Goal: Check status: Check status

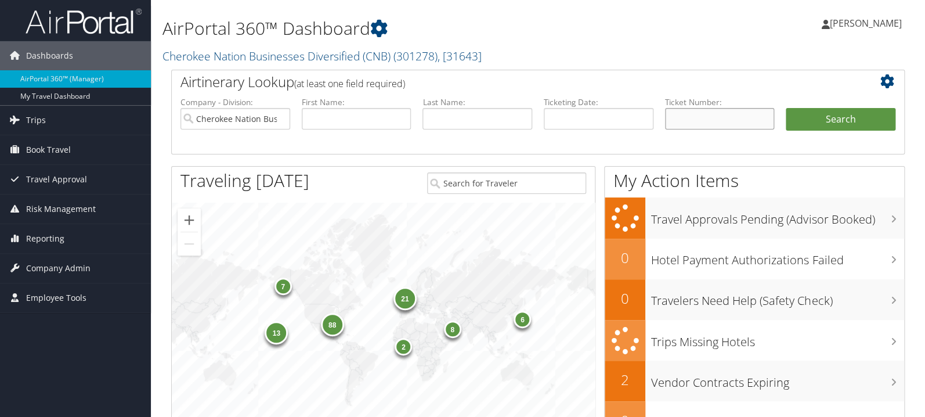
click at [733, 116] on input "text" at bounding box center [720, 118] width 110 height 21
paste input "5267309348761"
type input "5267309348761"
click at [829, 121] on button "Search" at bounding box center [841, 119] width 110 height 23
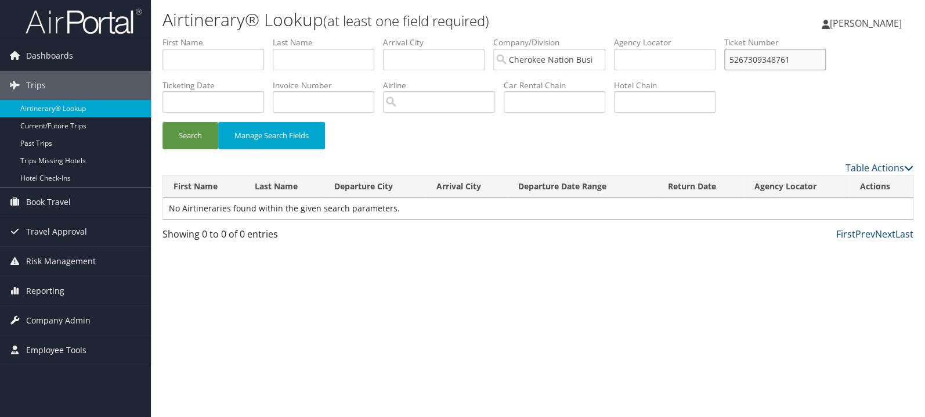
click at [771, 60] on input "5267309348761" at bounding box center [776, 59] width 102 height 21
type input "5267309348761"
click at [163, 122] on button "Search" at bounding box center [191, 135] width 56 height 27
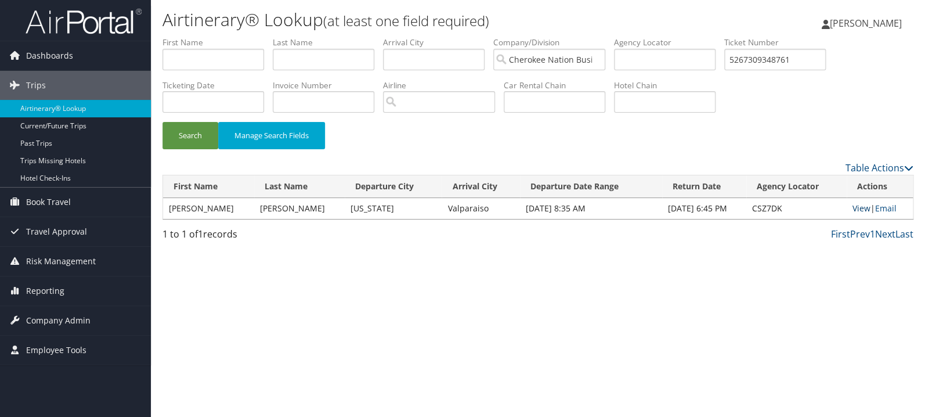
click at [857, 206] on link "View" at bounding box center [862, 208] width 18 height 11
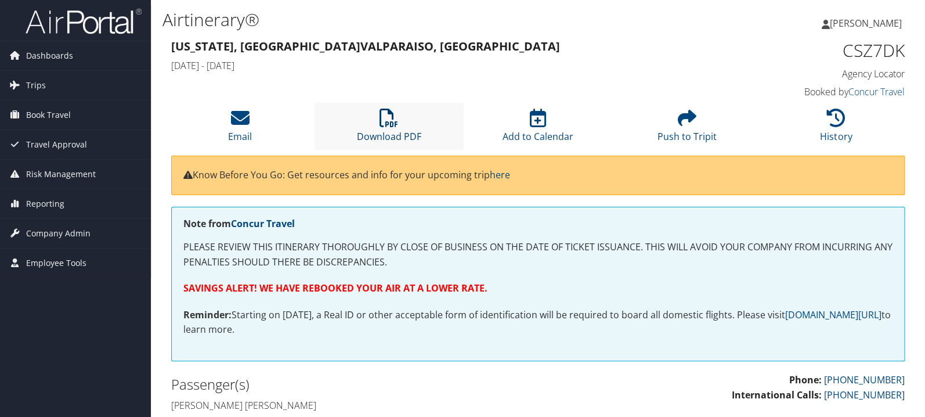
click at [388, 117] on icon at bounding box center [389, 118] width 19 height 19
click at [64, 200] on link "Reporting" at bounding box center [75, 203] width 151 height 29
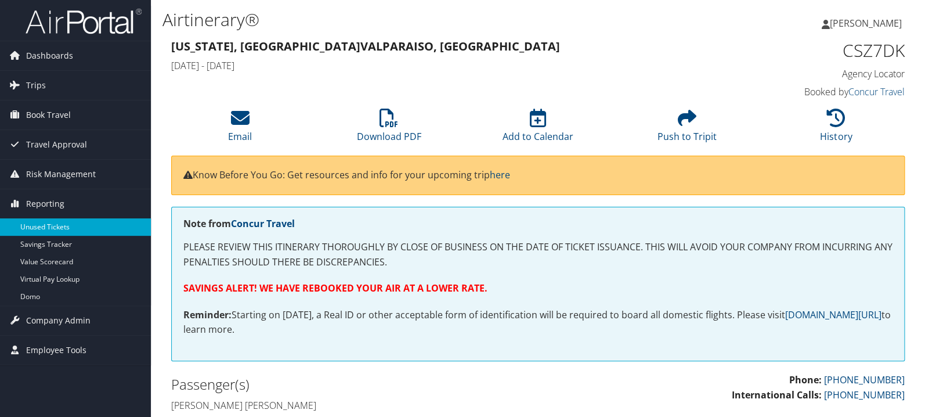
click at [67, 228] on link "Unused Tickets" at bounding box center [75, 226] width 151 height 17
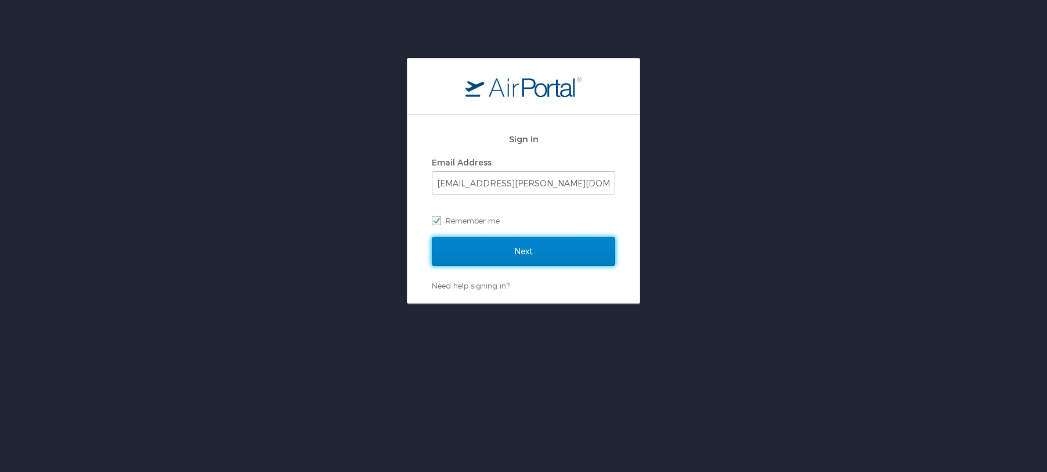
click at [529, 257] on input "Next" at bounding box center [523, 251] width 183 height 29
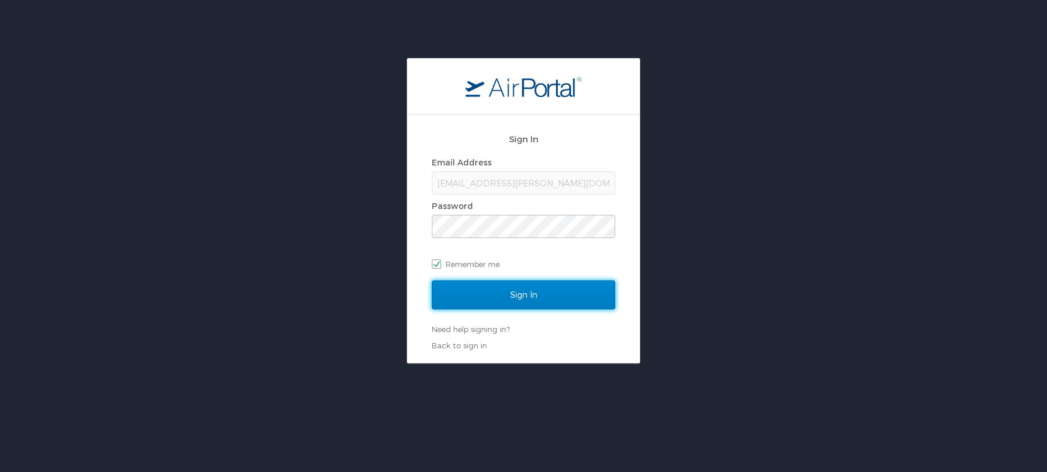
click at [523, 289] on input "Sign In" at bounding box center [523, 294] width 183 height 29
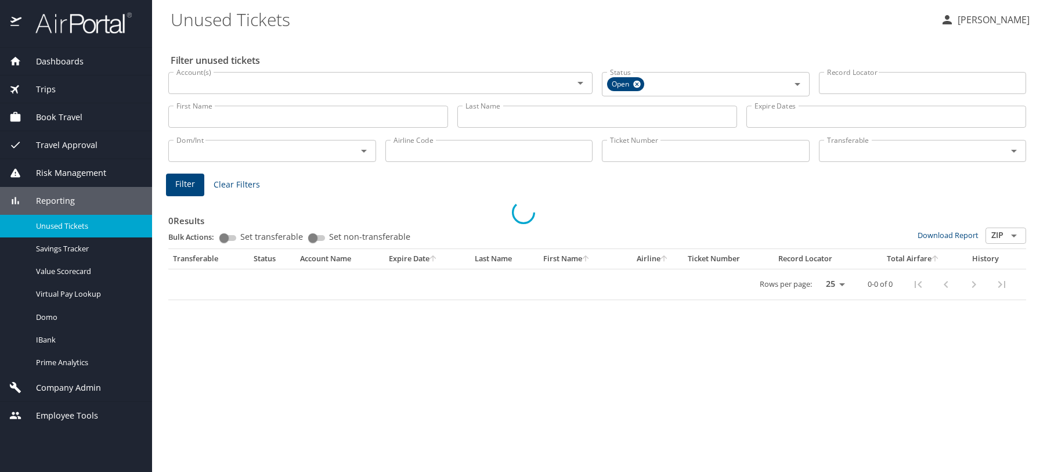
select select "US"
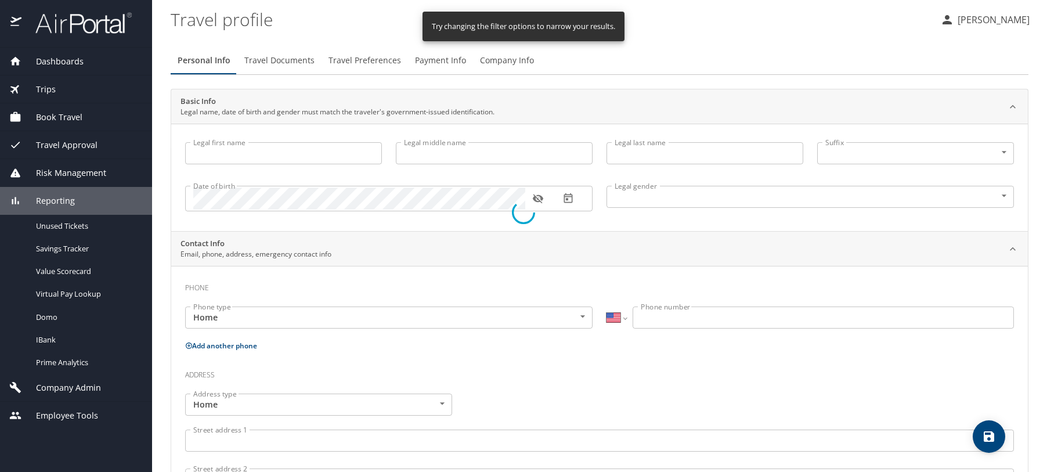
select select "US"
select select "IN"
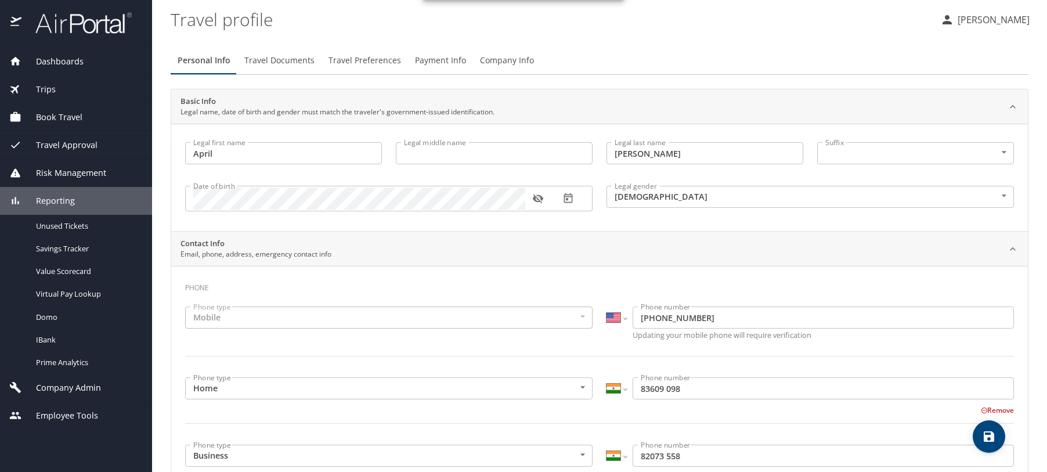
type input "April"
type input "McBride"
type input "Female"
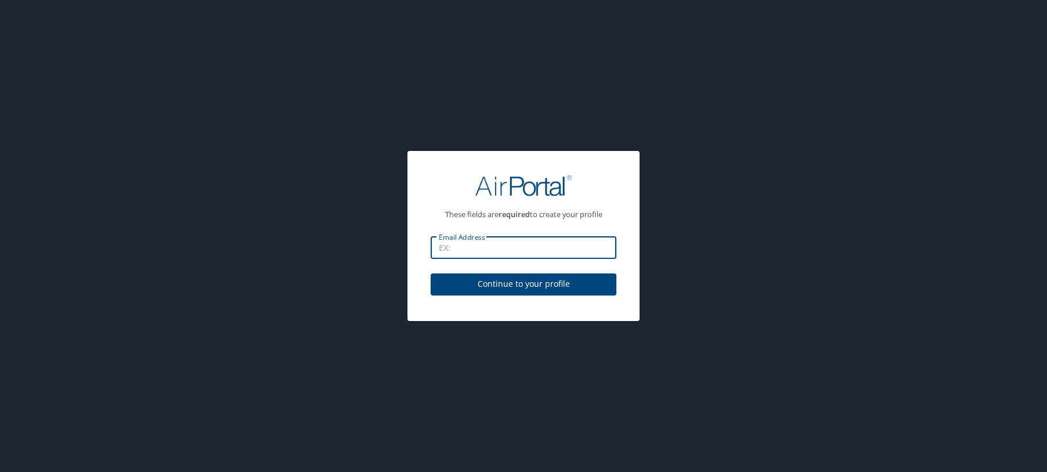
click at [527, 244] on input "Email Address" at bounding box center [524, 248] width 186 height 22
type input "[EMAIL_ADDRESS][PERSON_NAME][DOMAIN_NAME]"
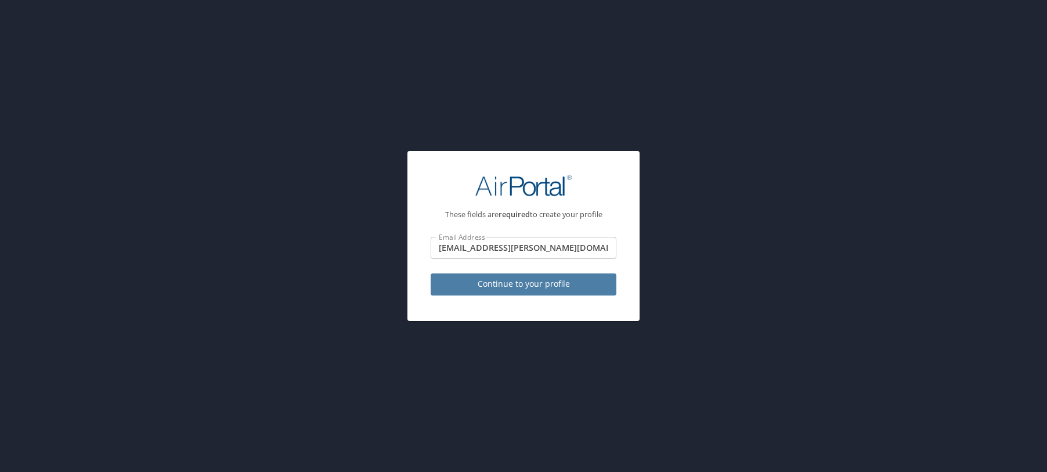
click at [503, 283] on span "Continue to your profile" at bounding box center [523, 284] width 167 height 15
select select "US"
select select "IN"
select select "US"
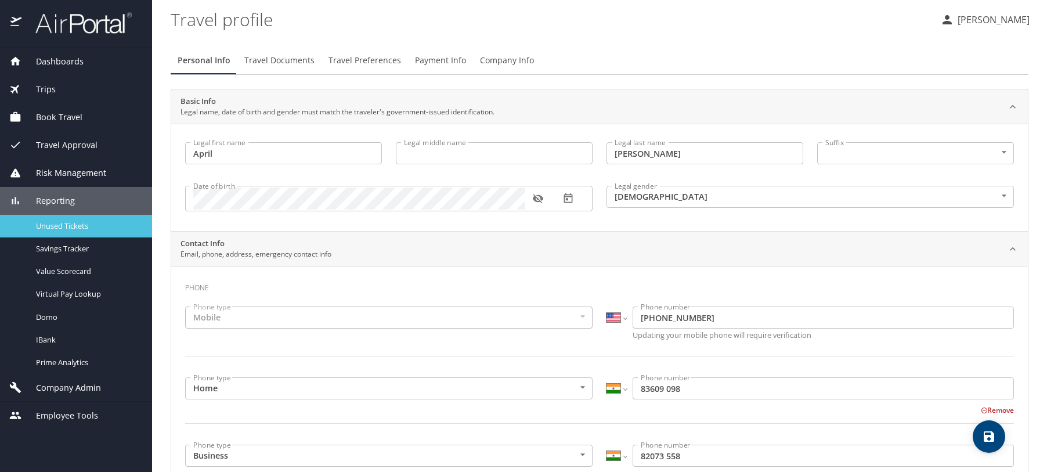
click at [77, 222] on span "Unused Tickets" at bounding box center [87, 226] width 102 height 11
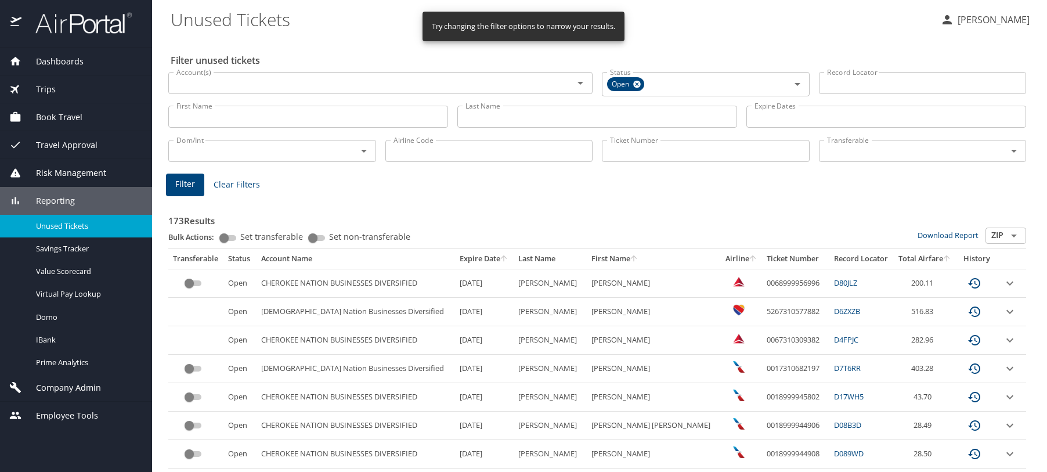
click at [666, 154] on input "Ticket Number" at bounding box center [706, 151] width 208 height 22
paste input "5267309348761"
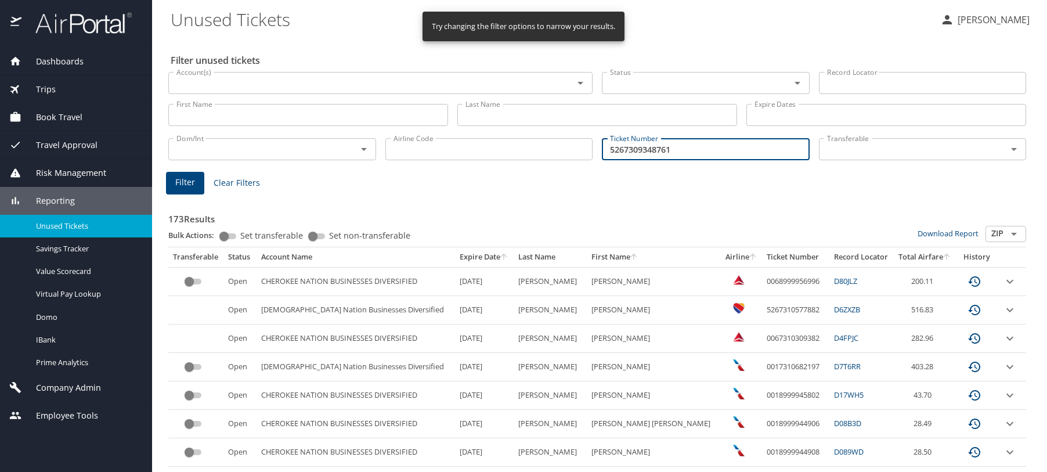
click at [610, 152] on input "5267309348761" at bounding box center [706, 149] width 208 height 22
type input "5267309348761"
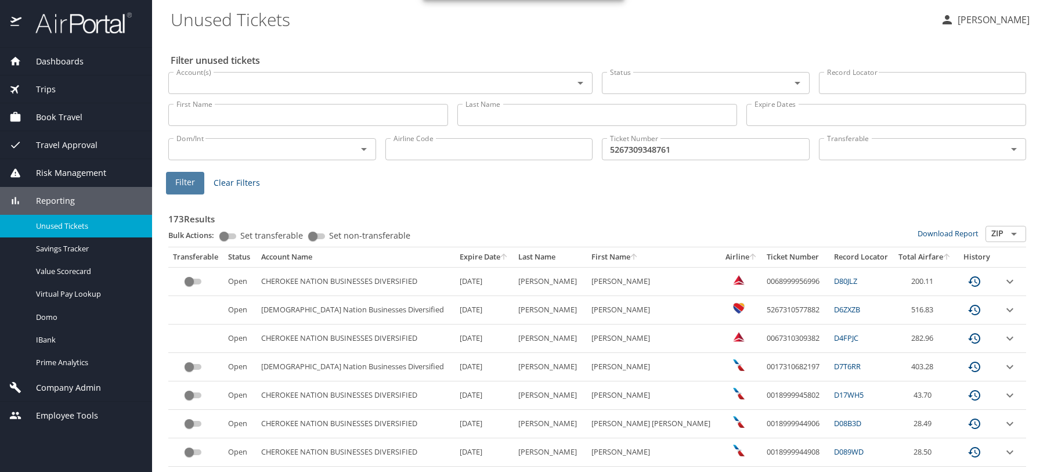
click at [187, 184] on span "Filter" at bounding box center [185, 182] width 20 height 15
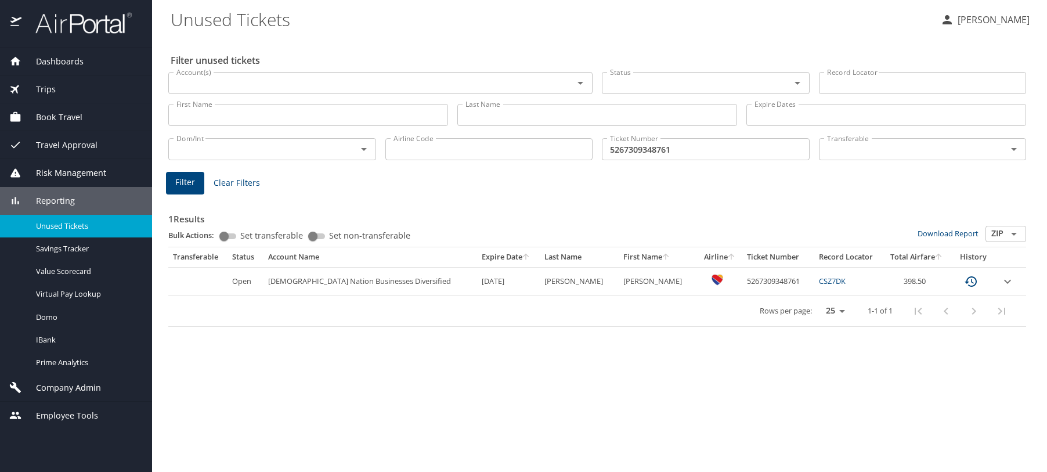
click at [1009, 278] on icon "expand row" at bounding box center [1008, 282] width 14 height 14
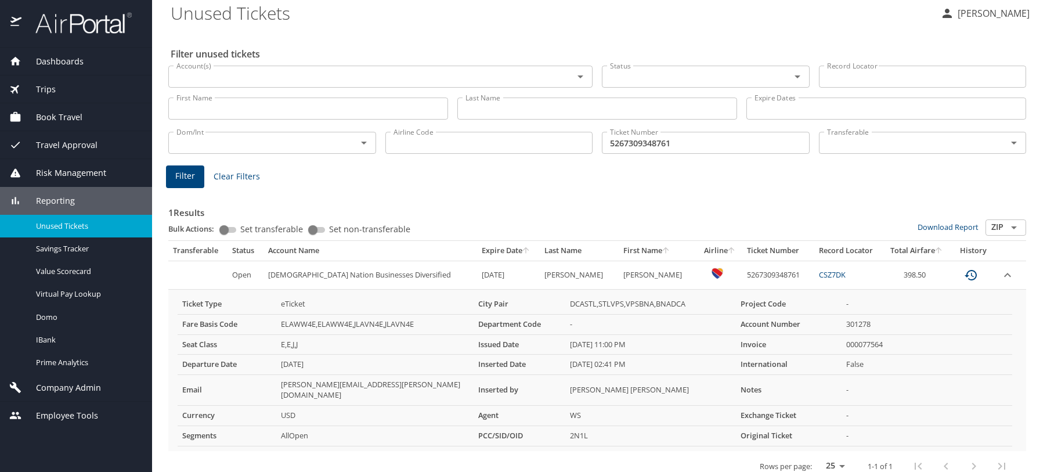
scroll to position [10, 0]
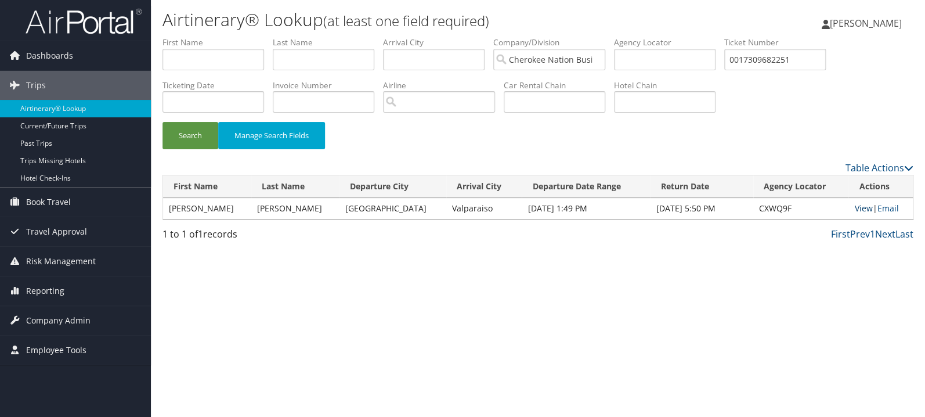
click at [862, 203] on link "View" at bounding box center [864, 208] width 18 height 11
click at [790, 72] on li "Ticket Number 0017309682251" at bounding box center [780, 58] width 110 height 42
click at [785, 56] on input "0017309682251" at bounding box center [776, 59] width 102 height 21
paste input "5267310168670"
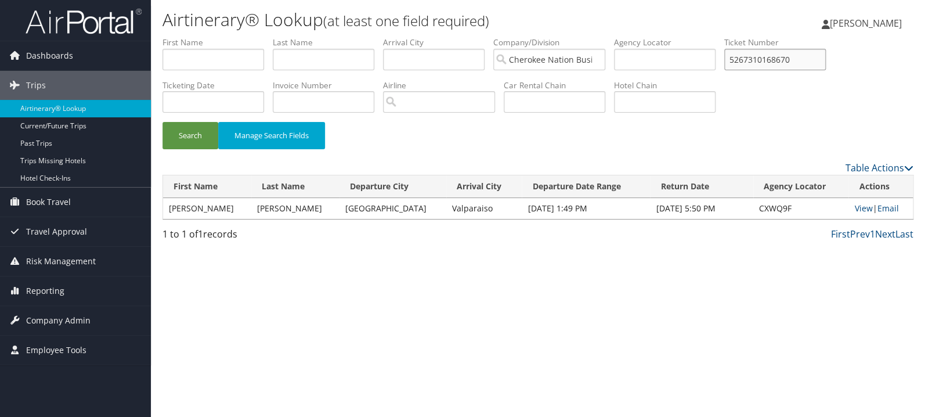
click at [163, 122] on button "Search" at bounding box center [191, 135] width 56 height 27
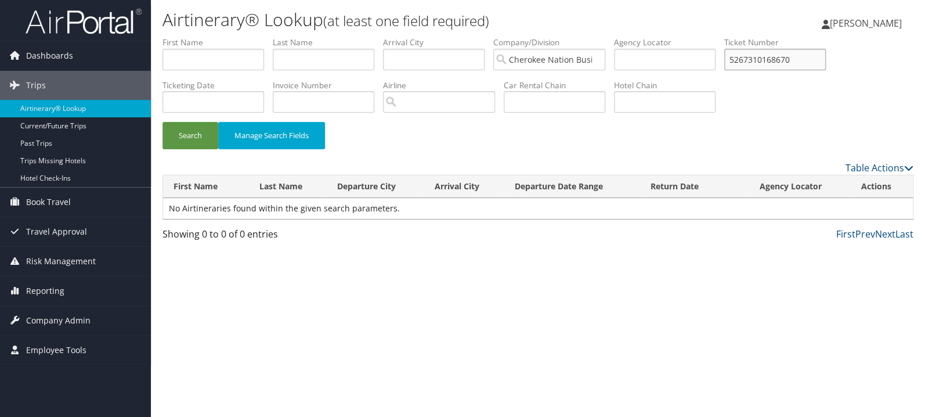
click at [772, 56] on input "5267310168670" at bounding box center [776, 59] width 102 height 21
type input "5267310168670"
click at [163, 122] on button "Search" at bounding box center [191, 135] width 56 height 27
click at [864, 208] on link "View" at bounding box center [861, 208] width 18 height 11
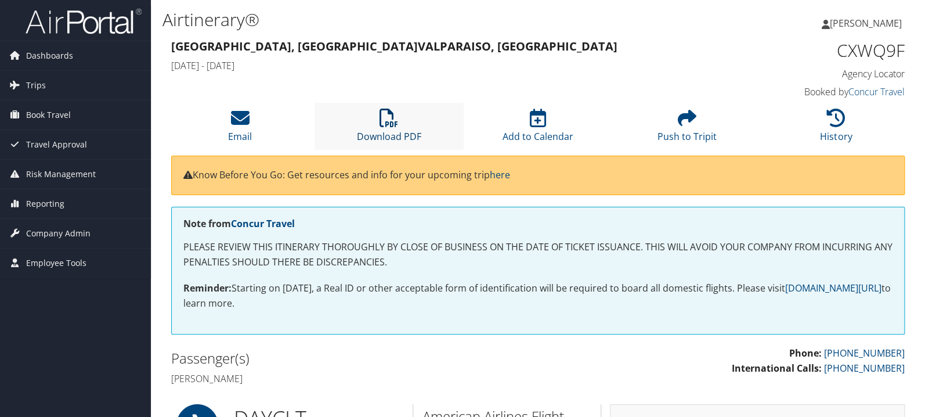
click at [389, 118] on icon at bounding box center [389, 118] width 19 height 19
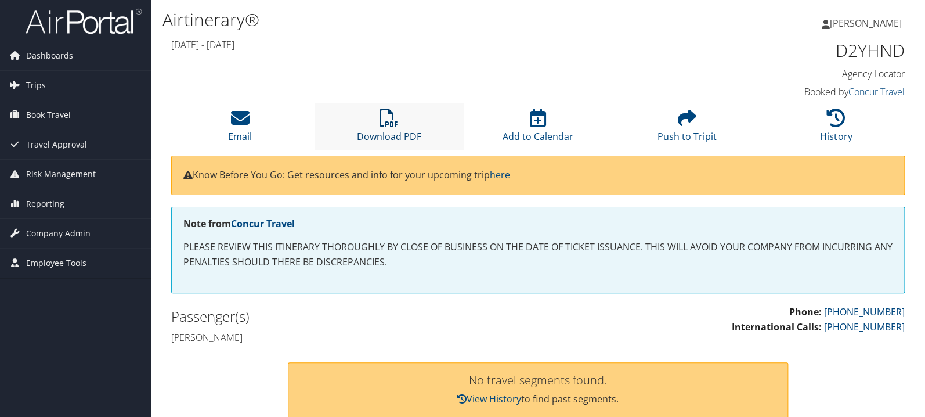
click at [389, 124] on icon at bounding box center [389, 118] width 19 height 19
